Goal: Information Seeking & Learning: Learn about a topic

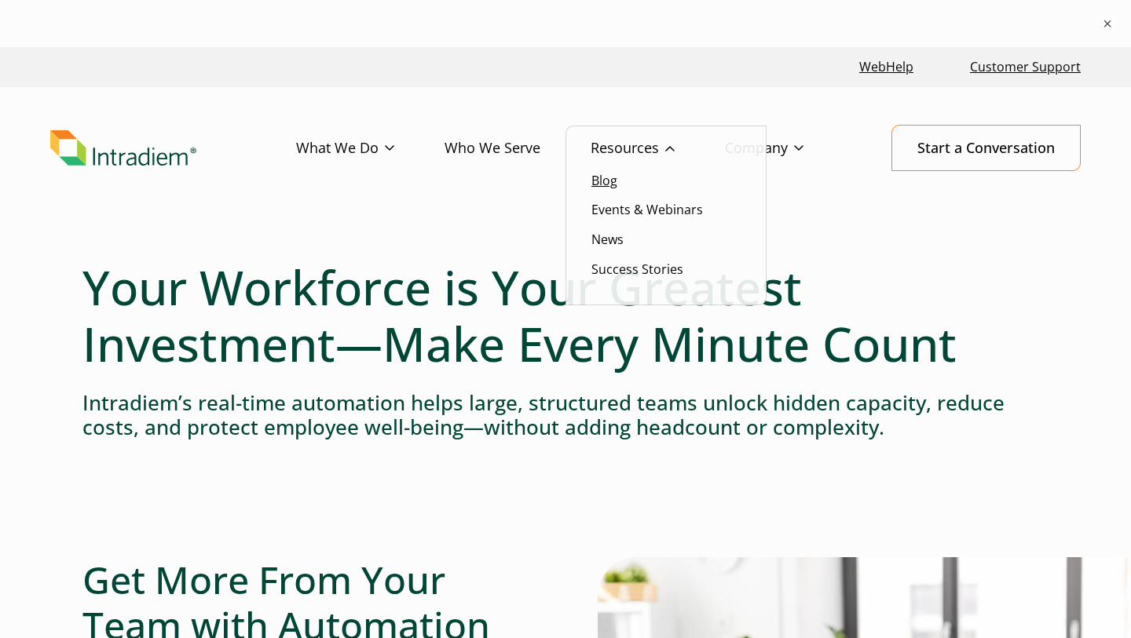
click at [603, 177] on link "Blog" at bounding box center [604, 180] width 26 height 17
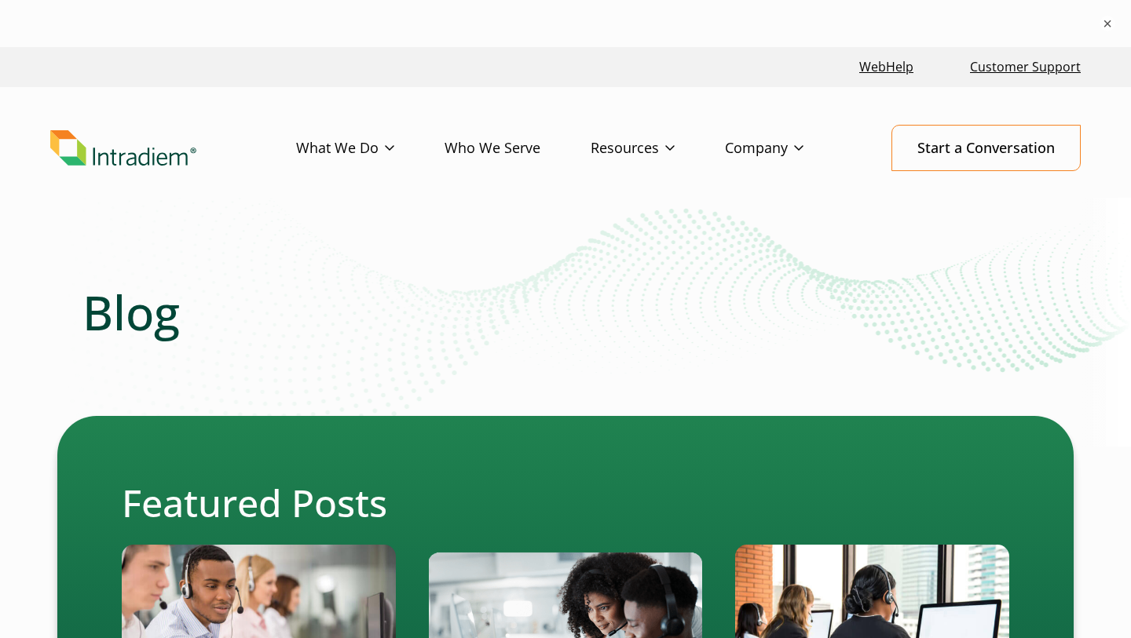
click at [131, 154] on img "Link to homepage of Intradiem" at bounding box center [123, 148] width 146 height 36
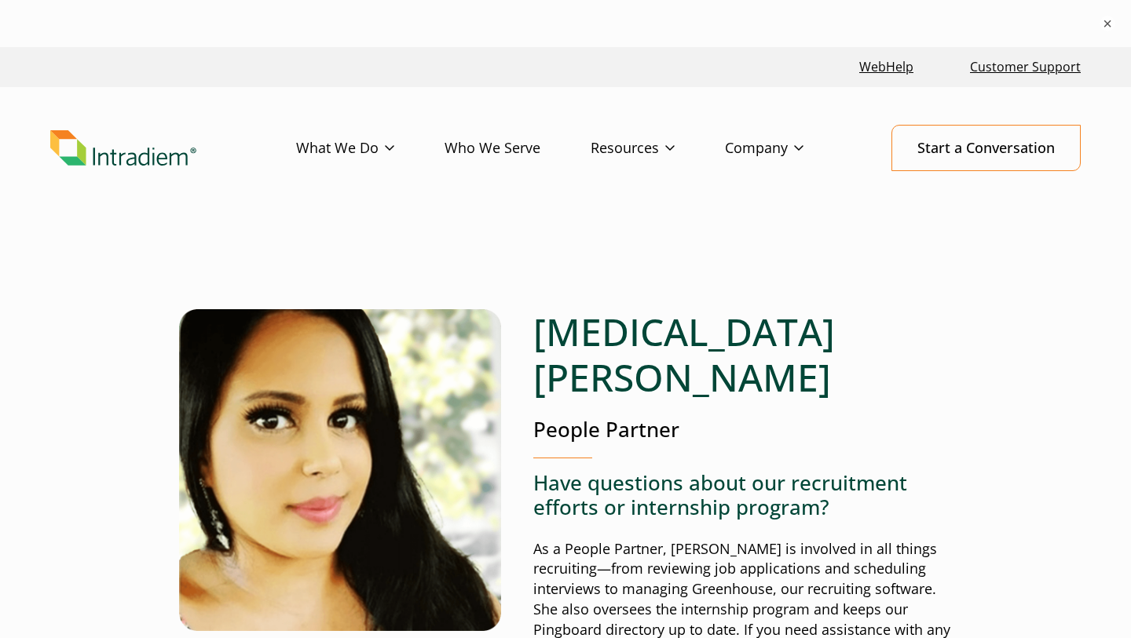
click at [507, 141] on link "Who We Serve" at bounding box center [517, 149] width 146 height 46
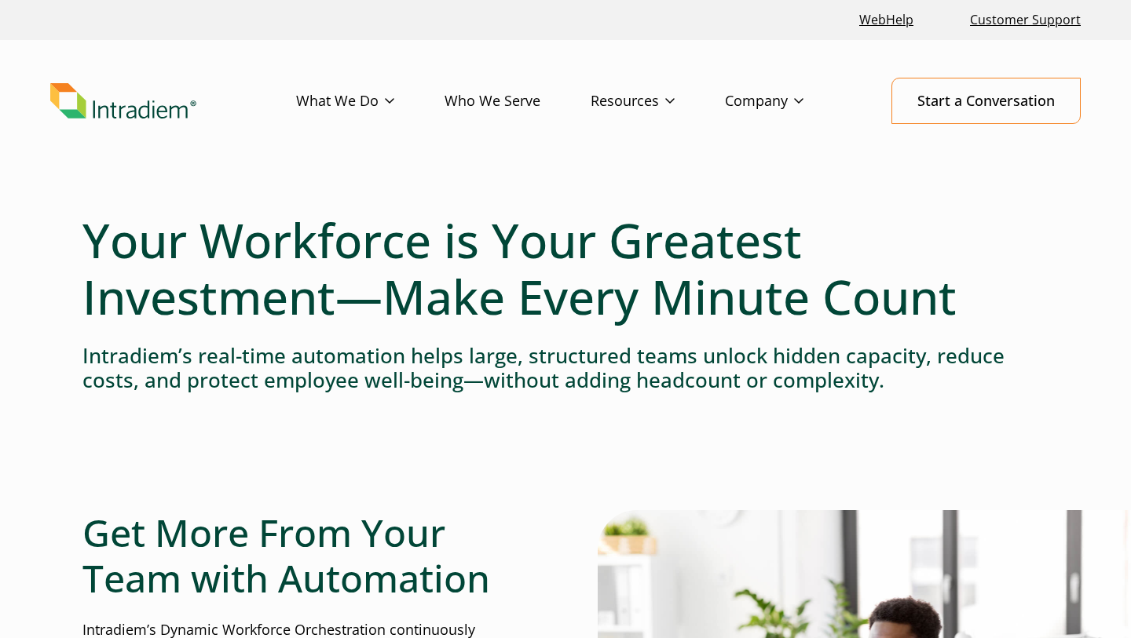
click at [562, 325] on h1 "Your Workforce is Your Greatest Investment—Make Every Minute Count" at bounding box center [565, 268] width 966 height 113
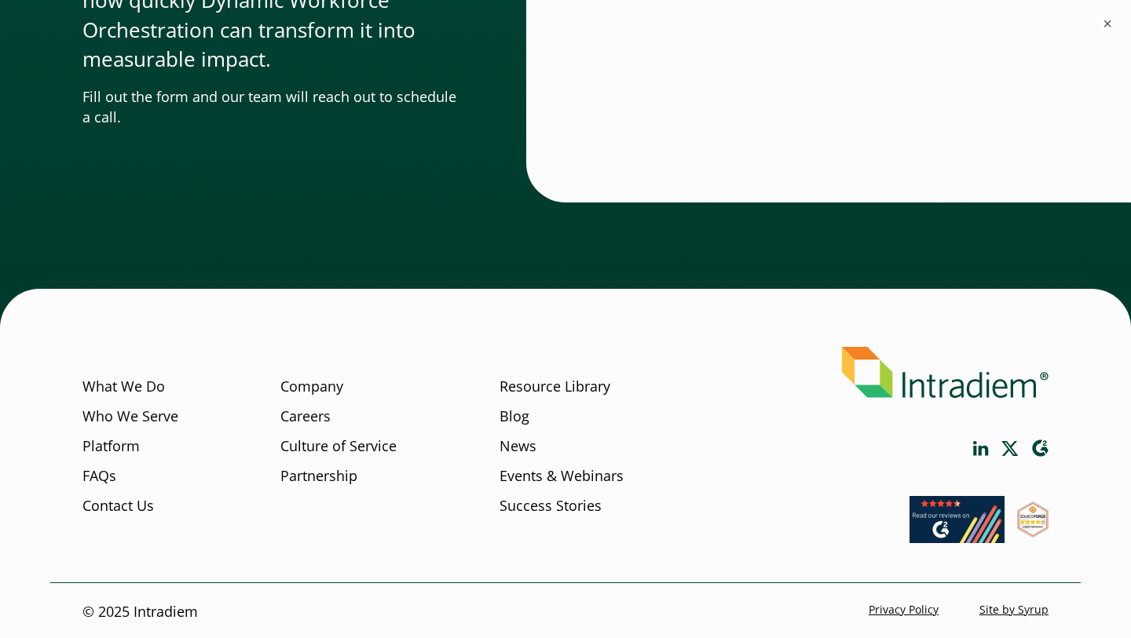
scroll to position [4893, 0]
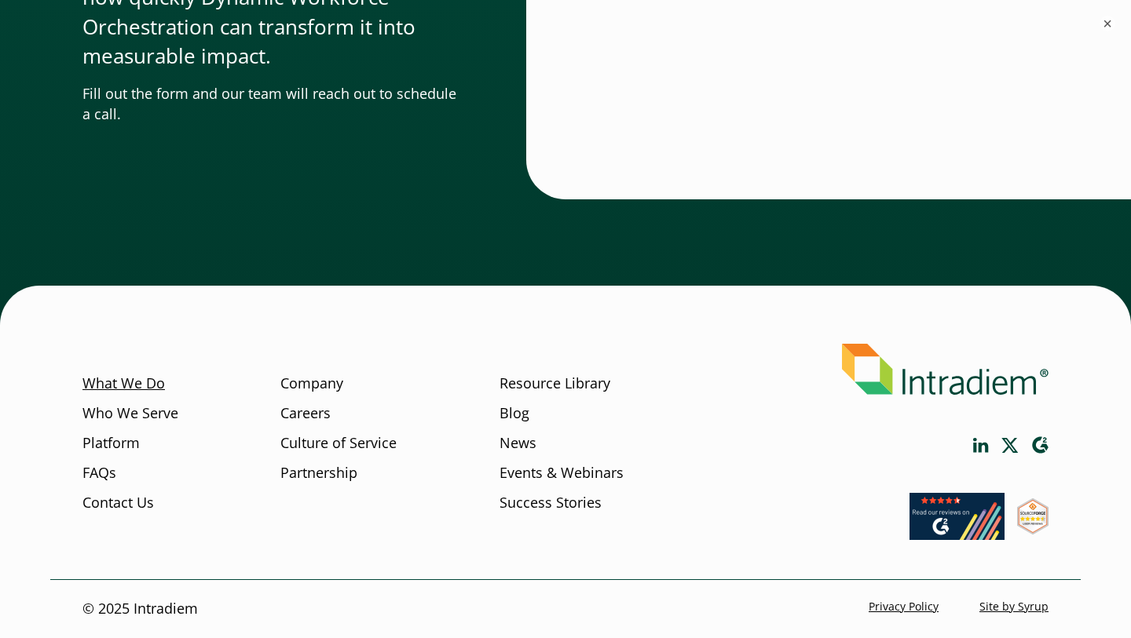
click at [124, 381] on link "What We Do" at bounding box center [123, 384] width 82 height 20
click at [124, 411] on link "Who We Serve" at bounding box center [130, 414] width 96 height 20
click at [106, 448] on link "Platform" at bounding box center [110, 443] width 57 height 20
click at [103, 480] on link "FAQs" at bounding box center [99, 473] width 34 height 20
click at [108, 506] on link "Contact Us" at bounding box center [117, 503] width 71 height 20
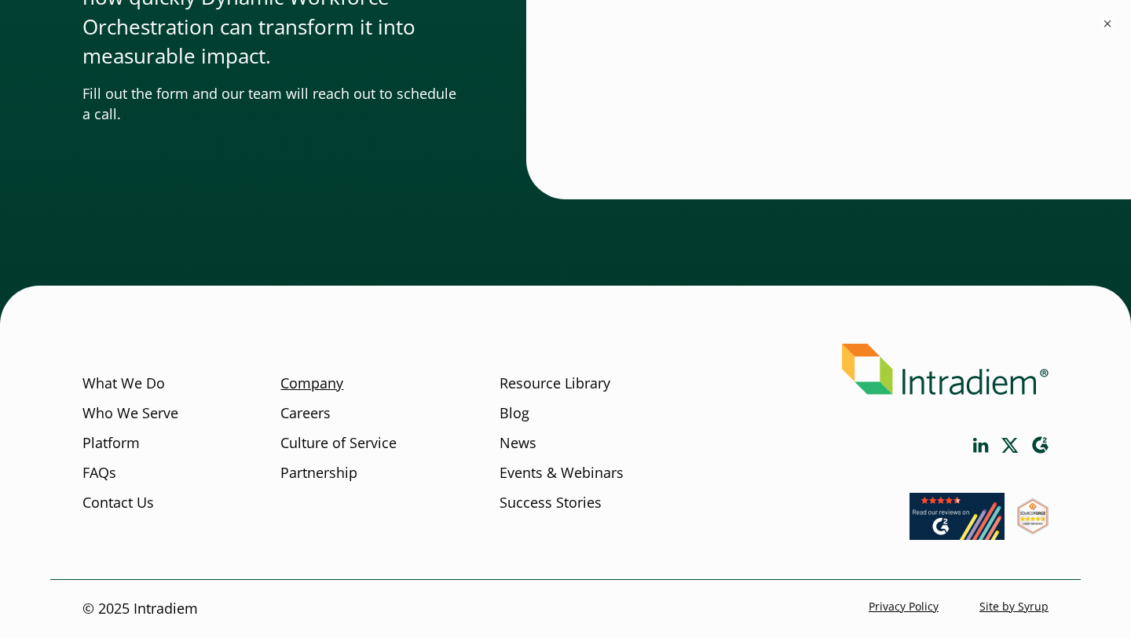
click at [318, 386] on link "Company" at bounding box center [311, 384] width 63 height 20
click at [312, 419] on link "Careers" at bounding box center [305, 414] width 50 height 20
click at [312, 445] on link "Culture of Service" at bounding box center [338, 443] width 116 height 20
click at [313, 473] on link "Partnership" at bounding box center [318, 473] width 77 height 20
click at [547, 384] on link "Resource Library" at bounding box center [554, 384] width 111 height 20
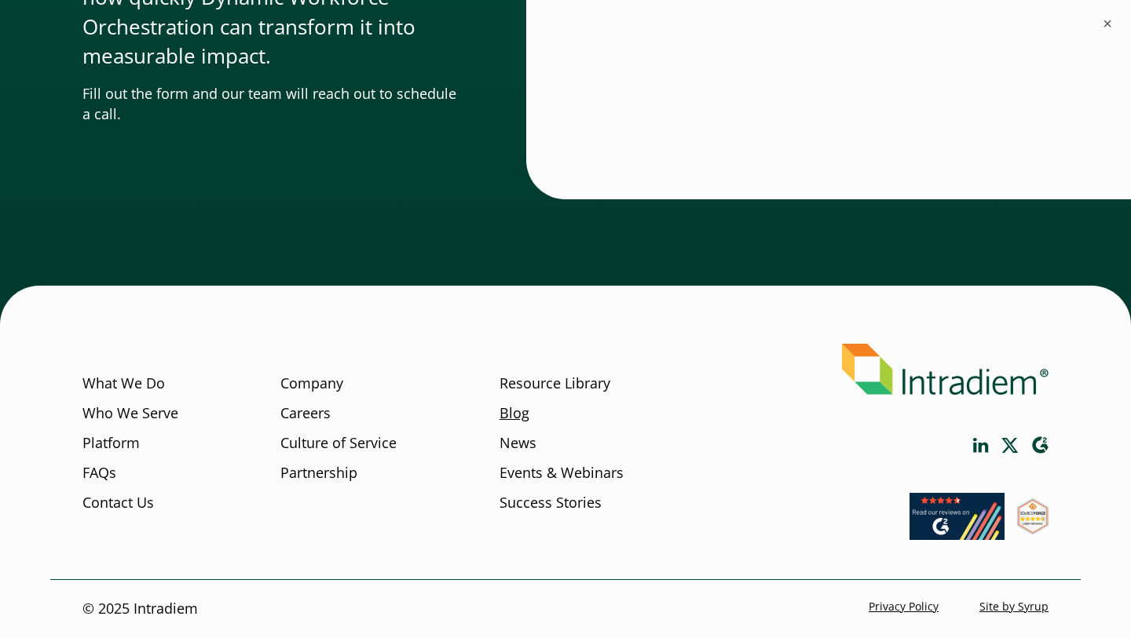
click at [515, 415] on link "Blog" at bounding box center [514, 414] width 30 height 20
click at [515, 447] on link "News" at bounding box center [517, 443] width 37 height 20
click at [516, 474] on link "Events & Webinars" at bounding box center [561, 473] width 124 height 20
click at [517, 503] on link "Success Stories" at bounding box center [550, 503] width 102 height 20
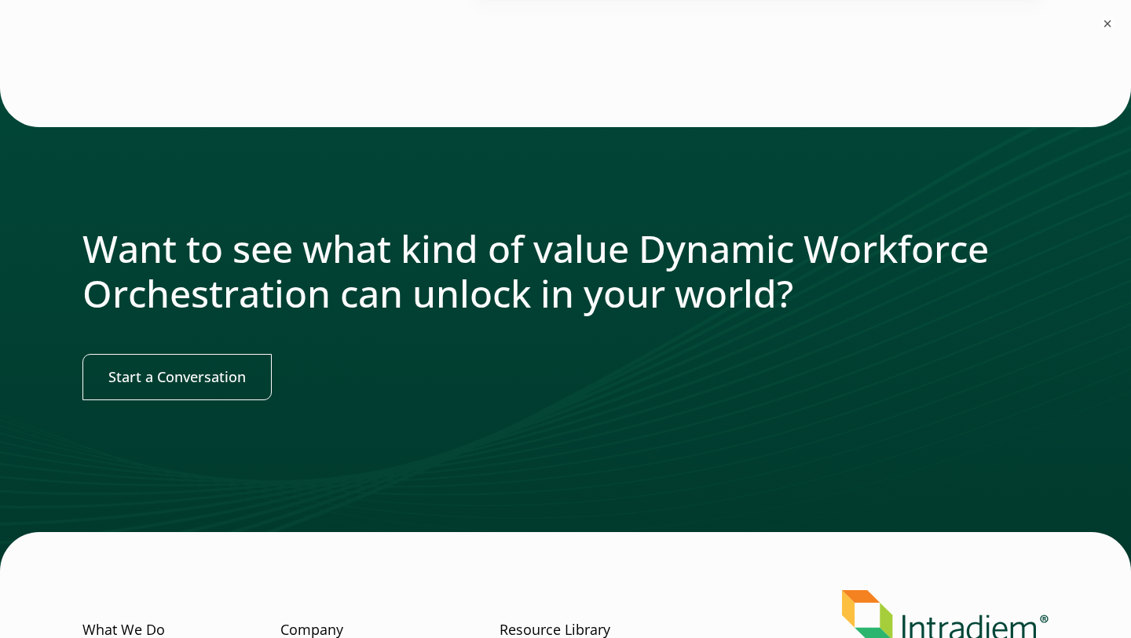
scroll to position [1960, 0]
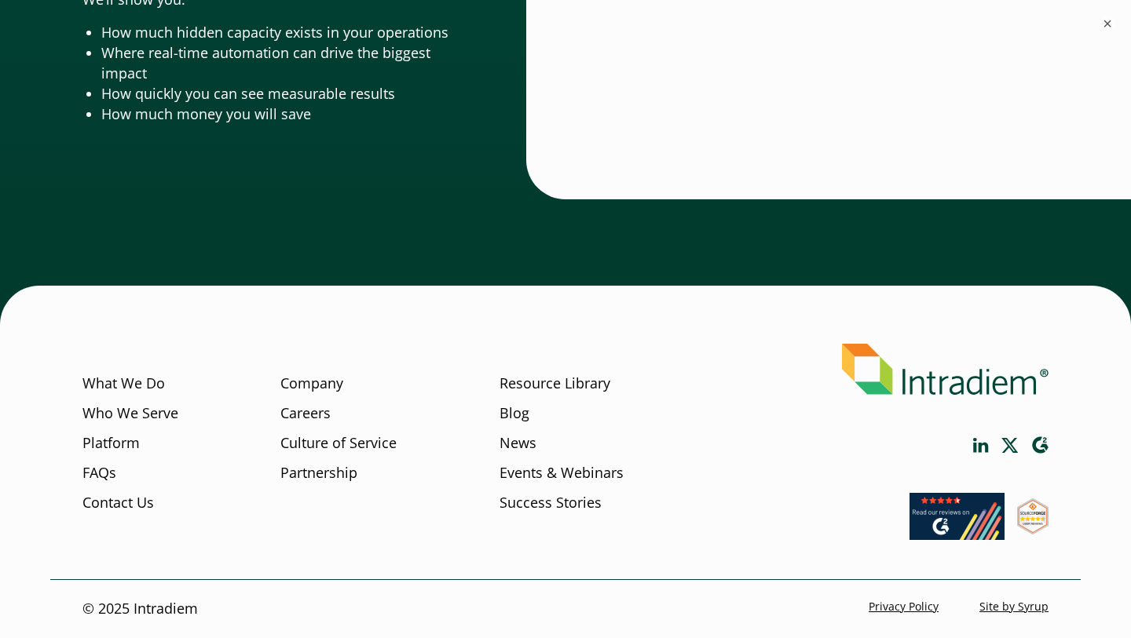
scroll to position [5303, 0]
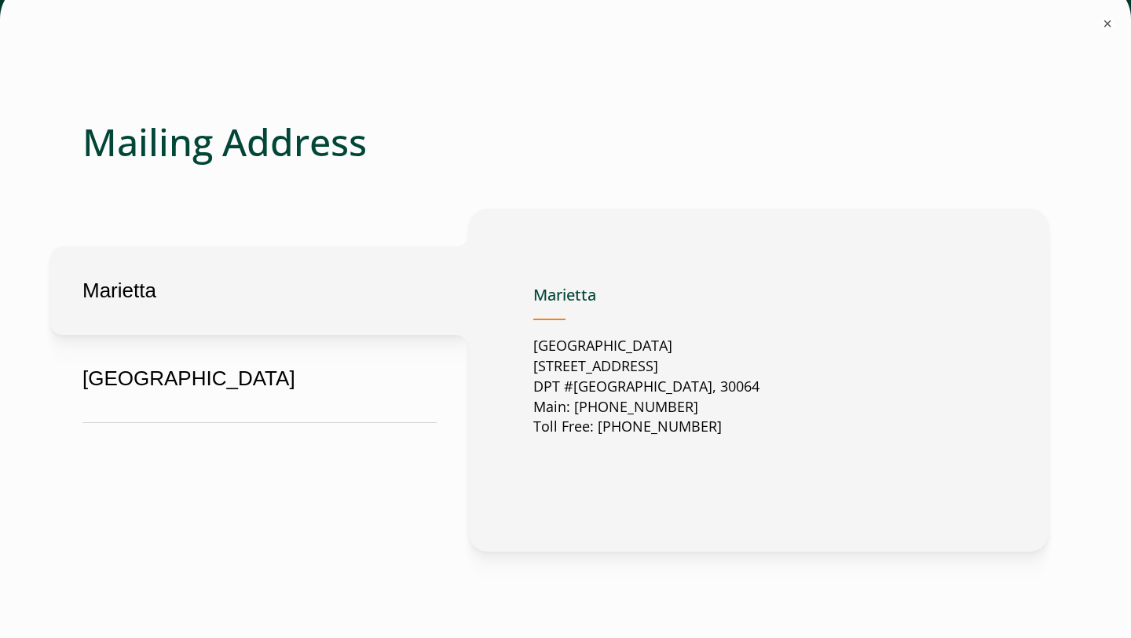
scroll to position [748, 0]
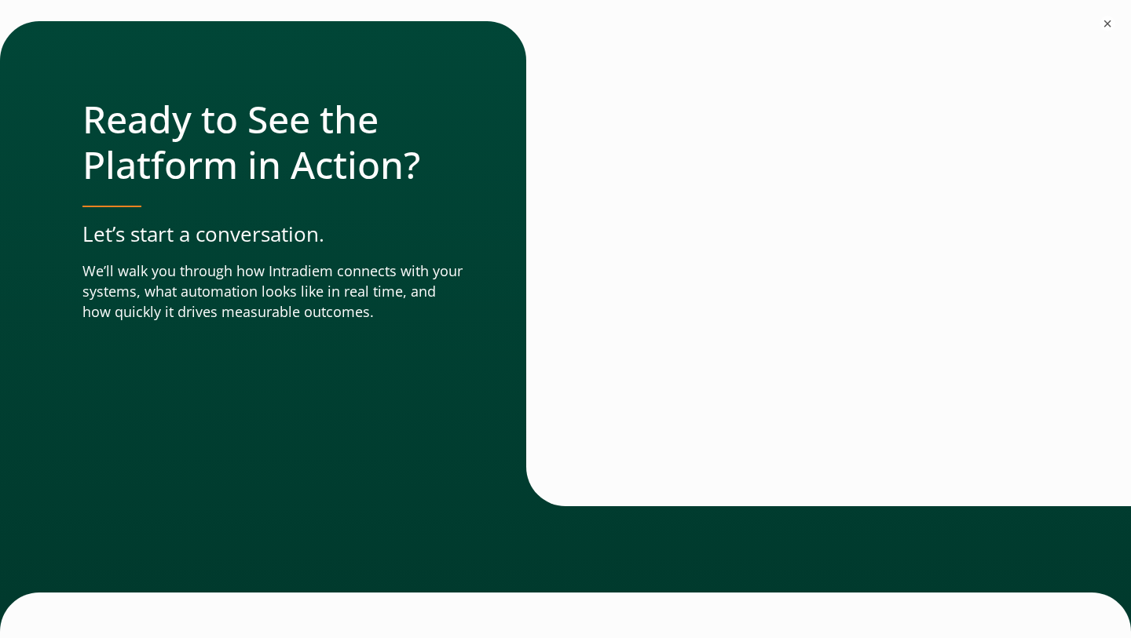
scroll to position [5418, 0]
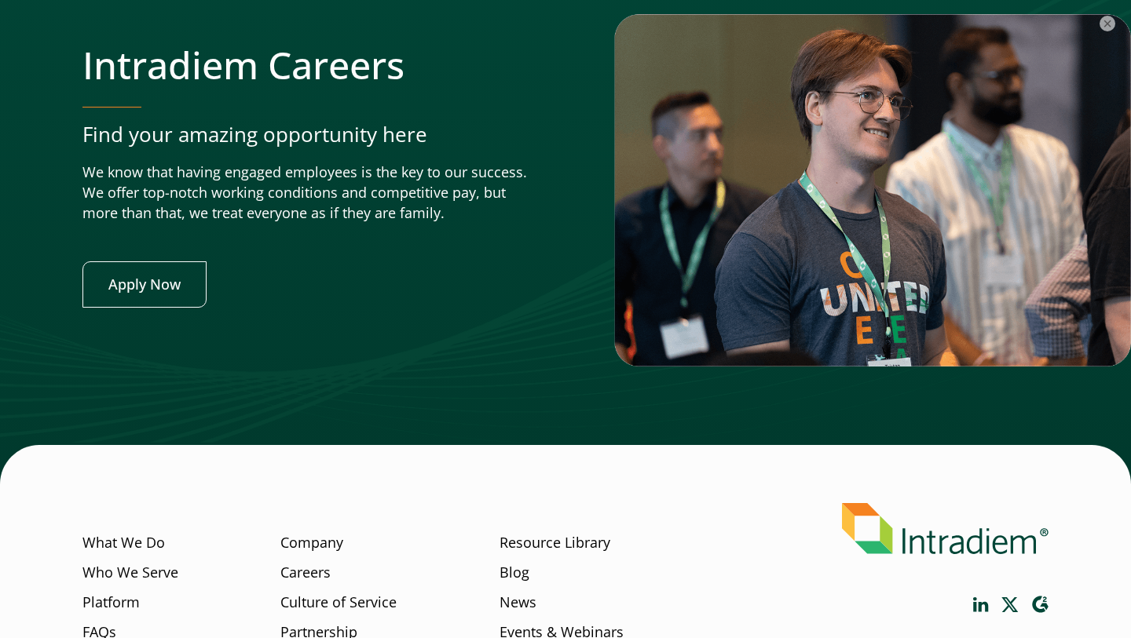
scroll to position [6126, 0]
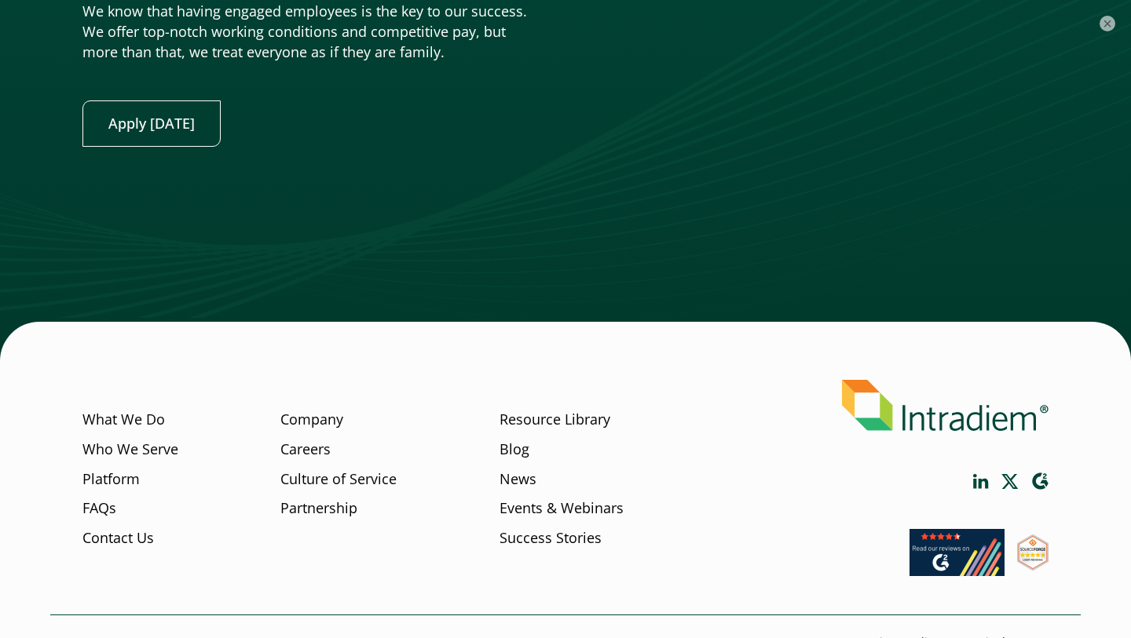
scroll to position [4010, 0]
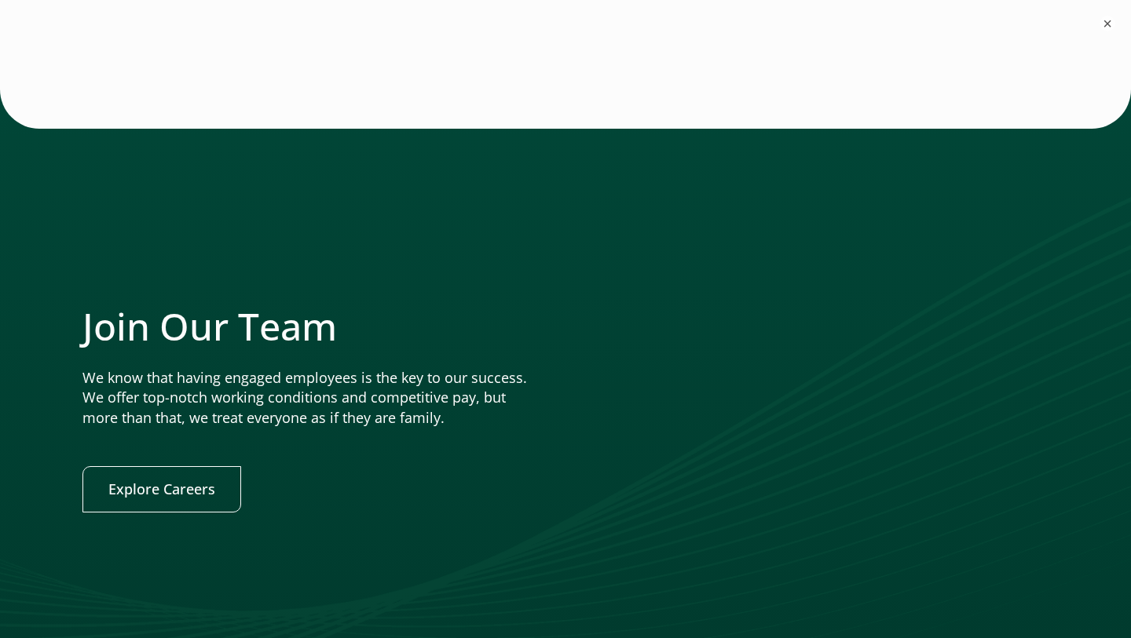
scroll to position [3176, 0]
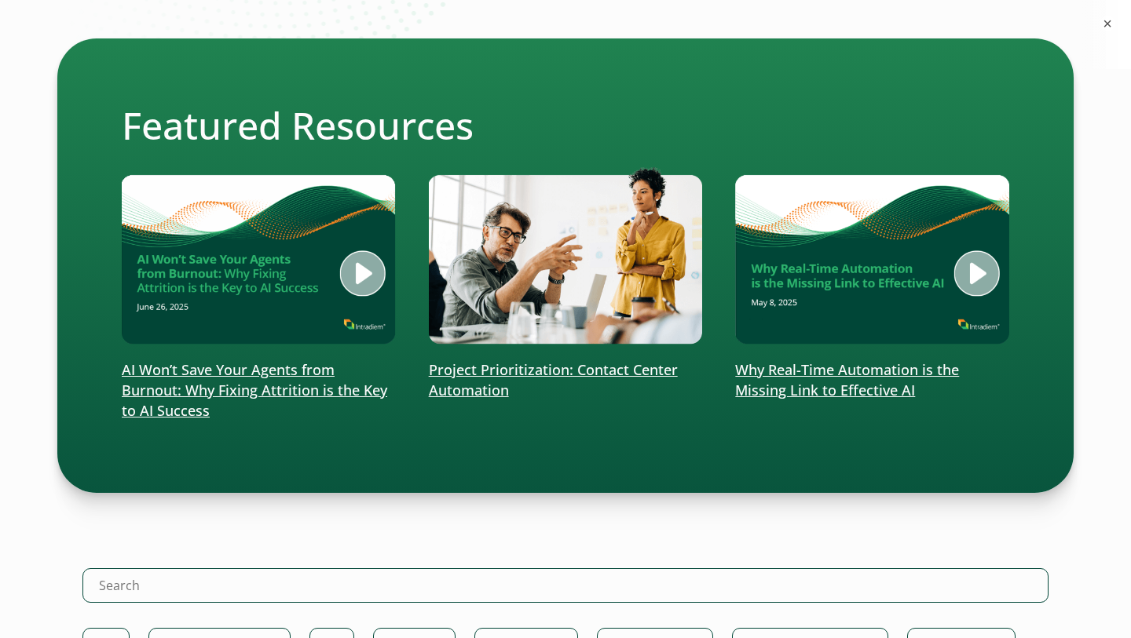
scroll to position [373, 0]
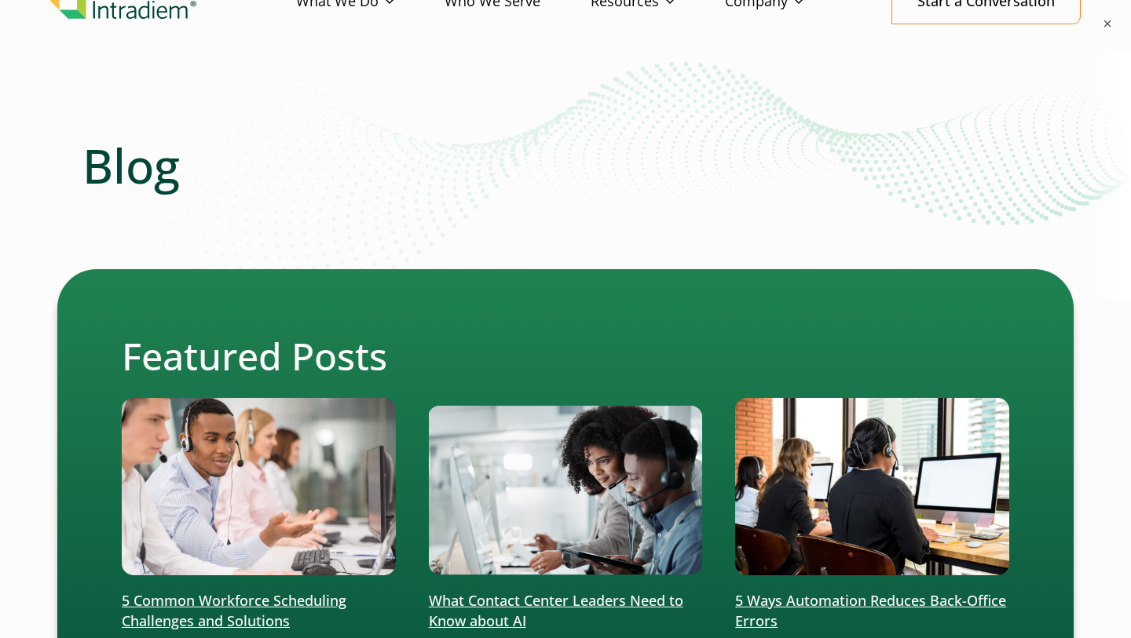
scroll to position [386, 0]
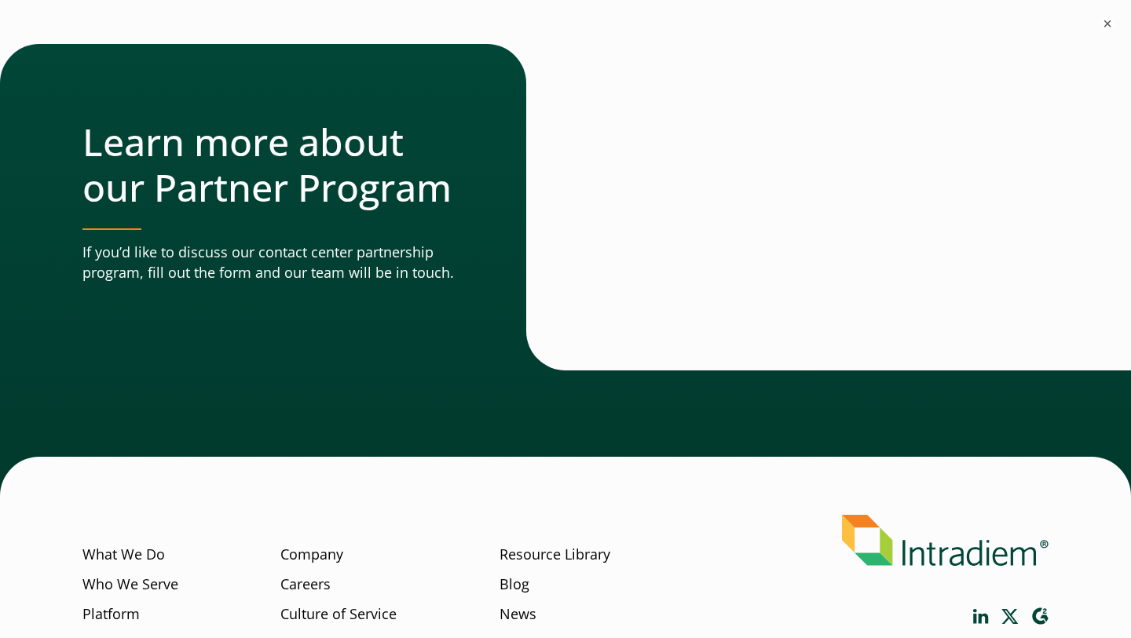
scroll to position [5188, 0]
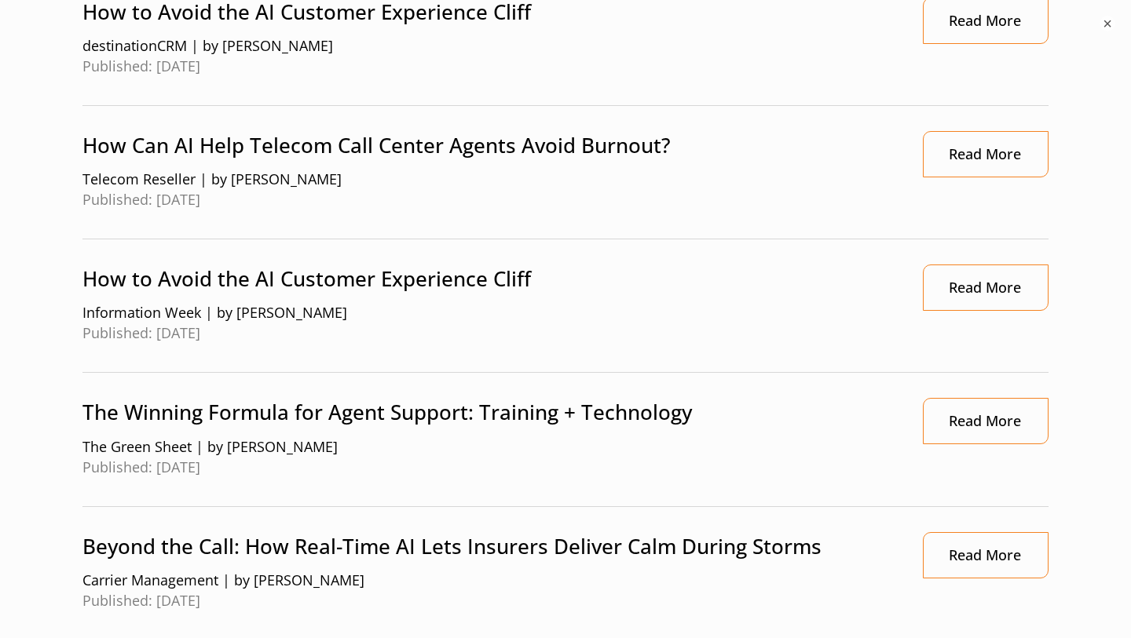
scroll to position [916, 0]
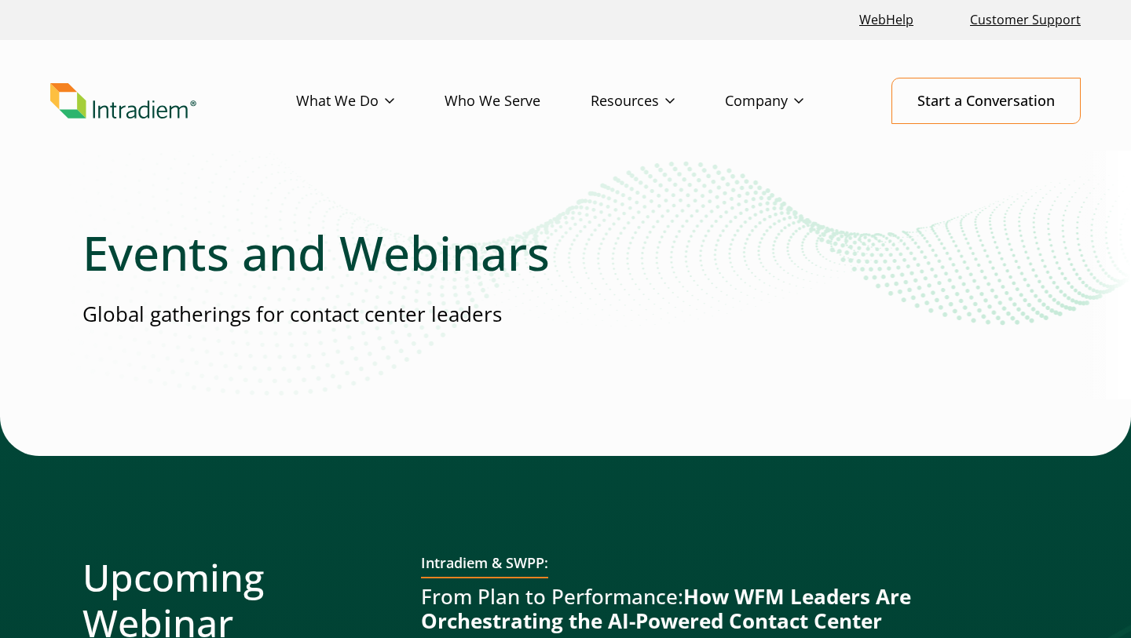
click at [147, 107] on img "Link to homepage of Intradiem" at bounding box center [123, 101] width 146 height 36
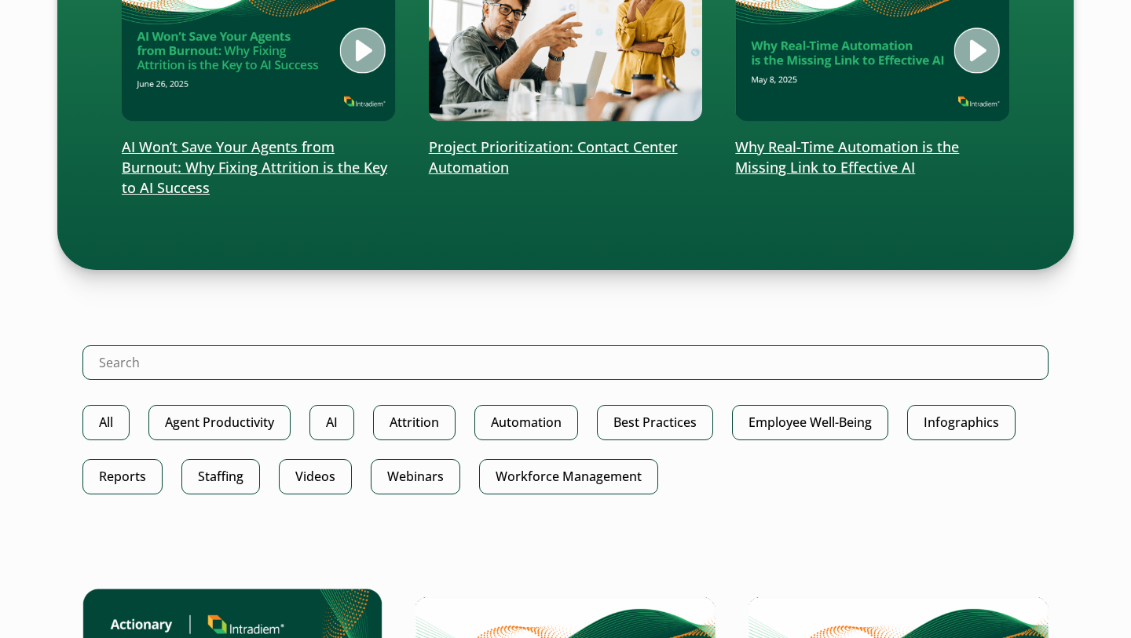
scroll to position [700, 0]
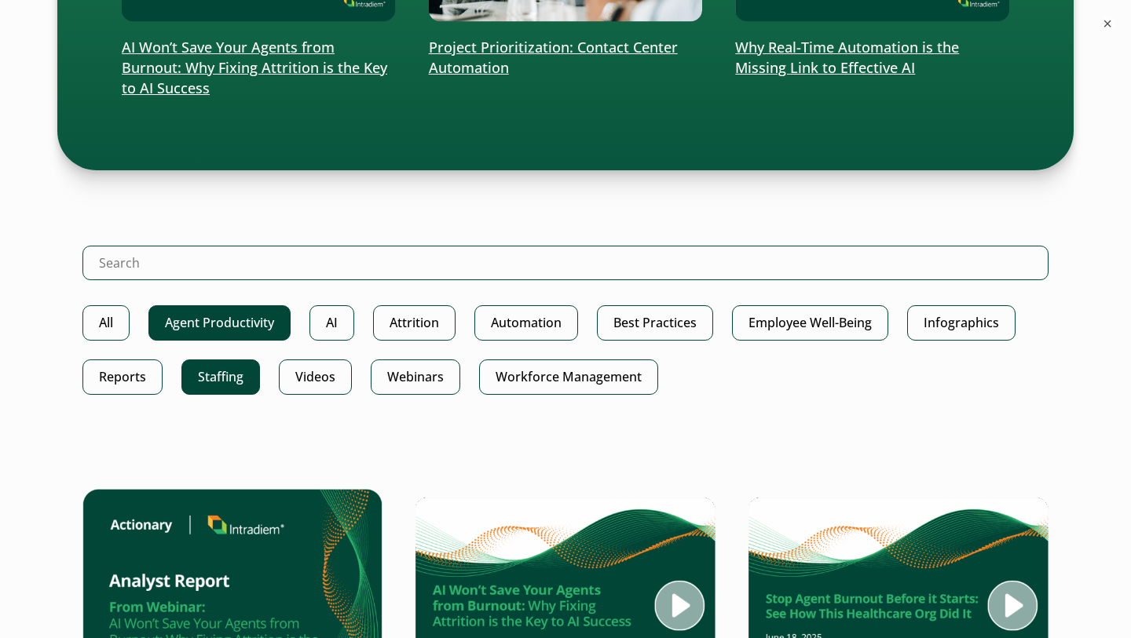
click at [213, 327] on link "Agent Productivity" at bounding box center [219, 322] width 142 height 35
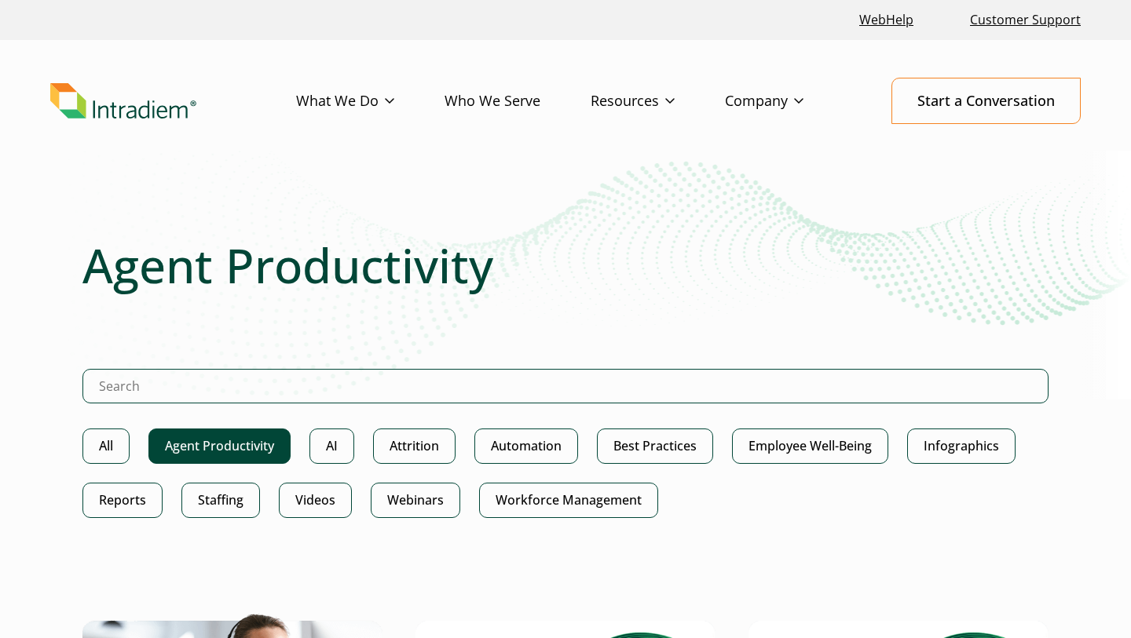
click at [225, 520] on ul "All Agent Productivity AI Attrition Automation Best Practices Employee Well-Bei…" at bounding box center [565, 483] width 966 height 108
click at [221, 501] on link "Staffing" at bounding box center [220, 500] width 79 height 35
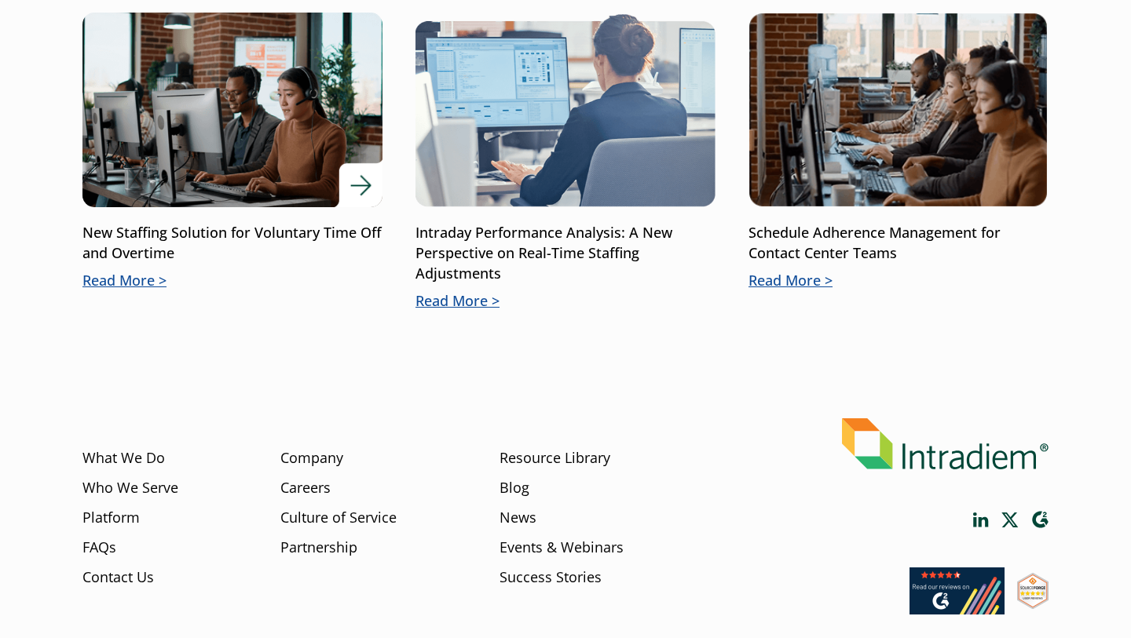
scroll to position [616, 0]
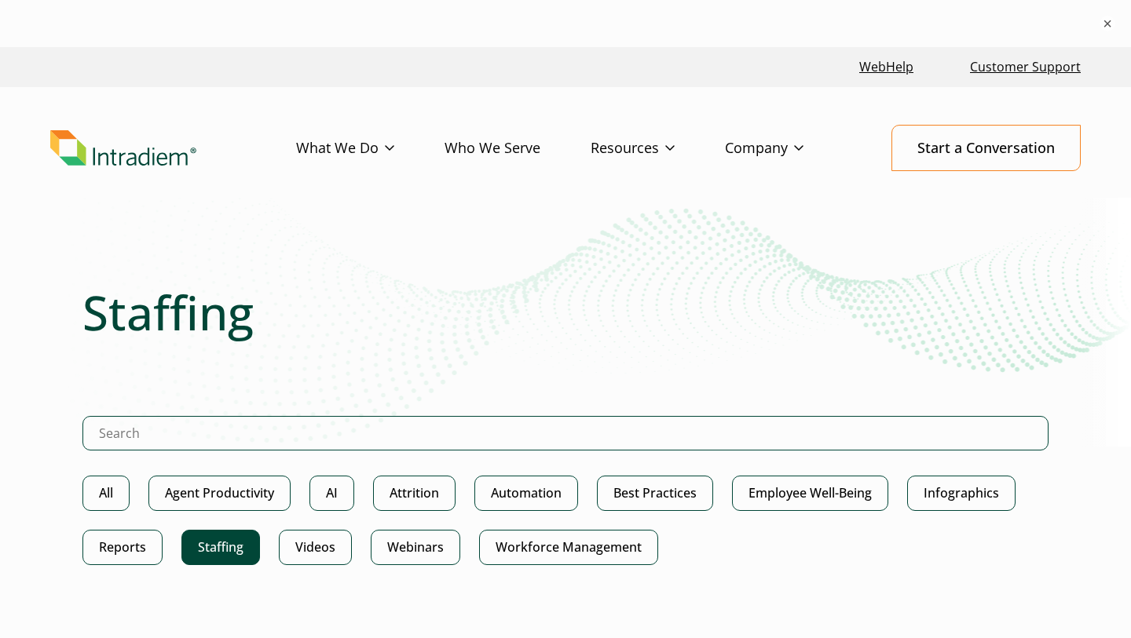
click at [574, 207] on header "Menu What We Do Platform Who We Serve Resources Blog Events & Webinars News Suc…" at bounding box center [565, 160] width 1131 height 147
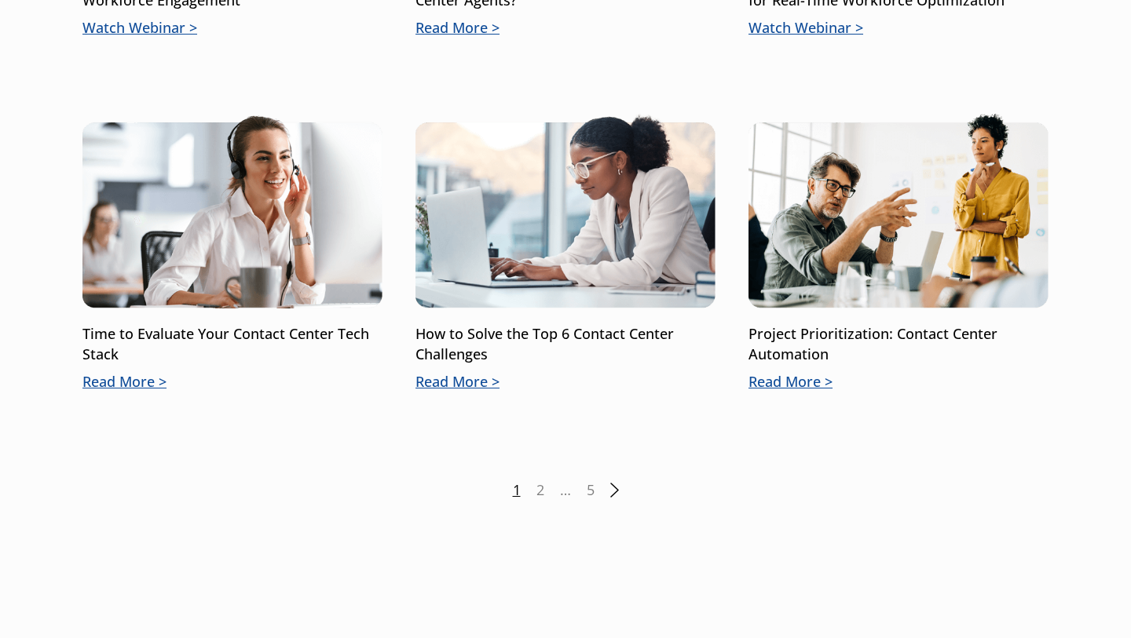
scroll to position [2413, 0]
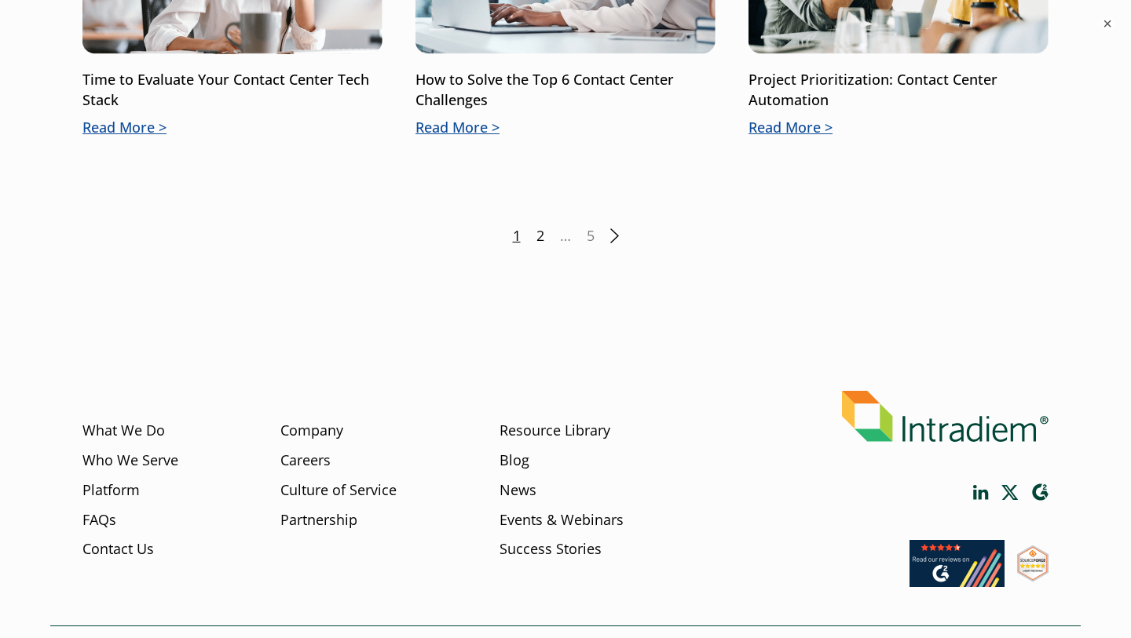
click at [539, 233] on link "2" at bounding box center [540, 236] width 8 height 20
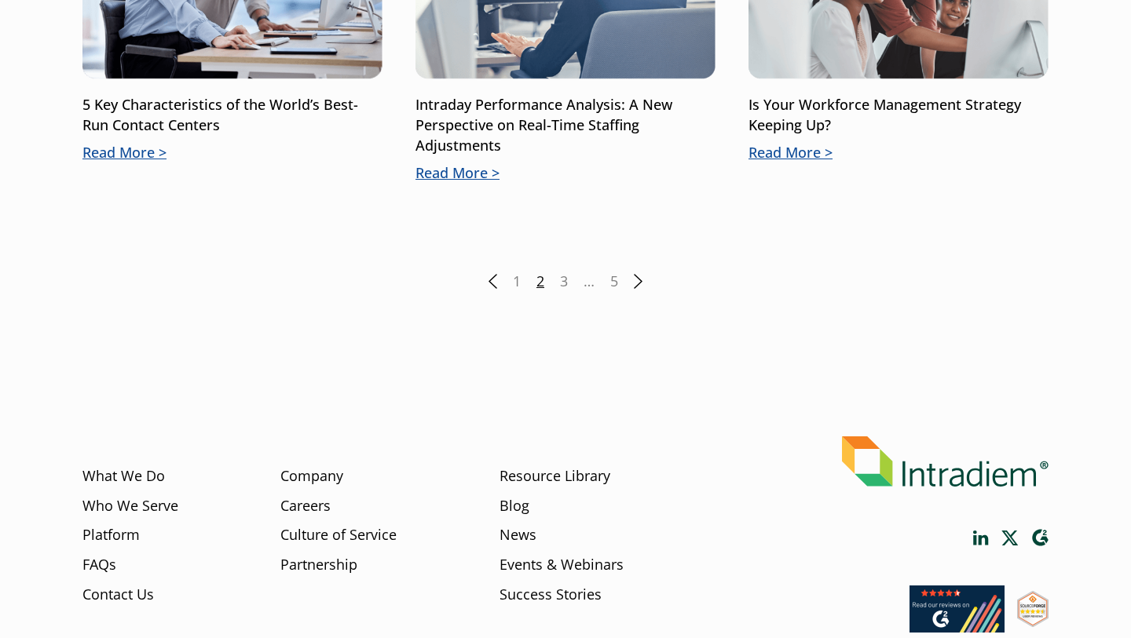
scroll to position [2454, 0]
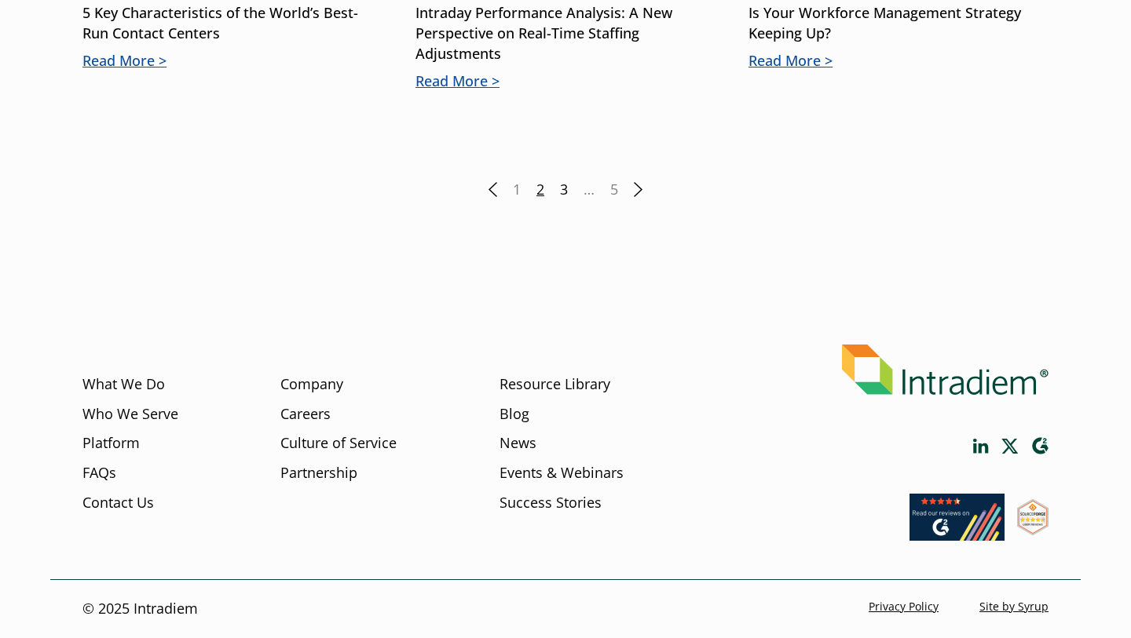
click at [560, 191] on link "3" at bounding box center [564, 190] width 8 height 20
